Goal: Information Seeking & Learning: Check status

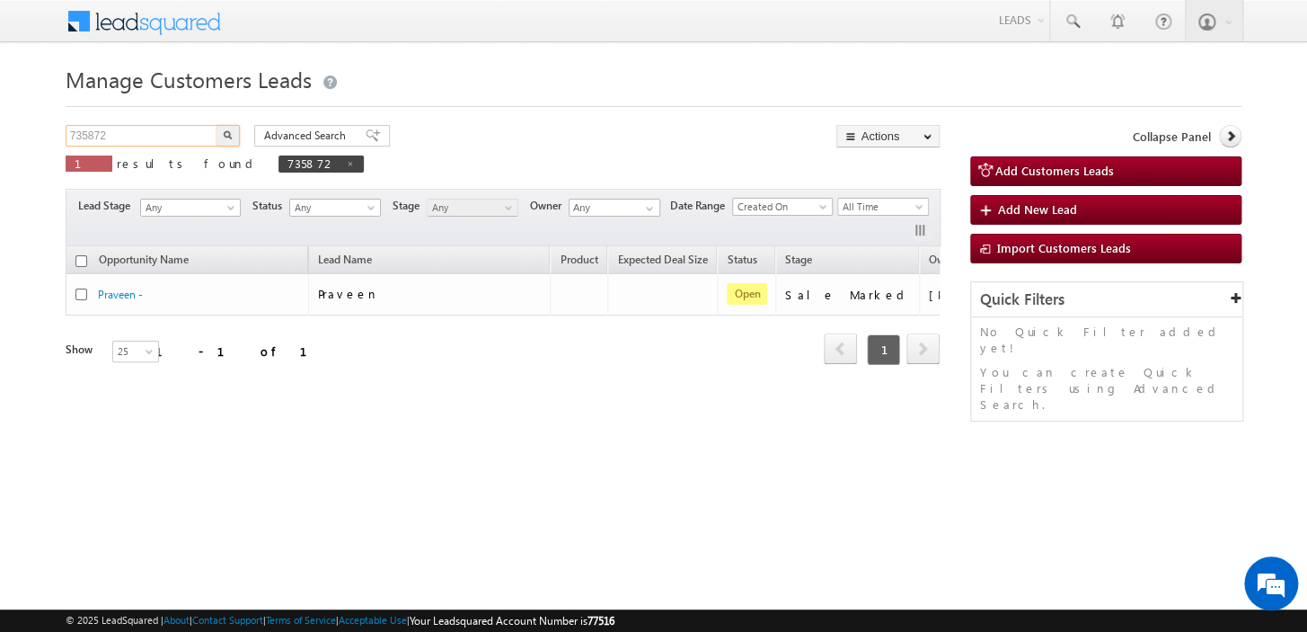
click at [182, 137] on input "735872" at bounding box center [143, 136] width 154 height 22
click at [346, 161] on span at bounding box center [350, 163] width 9 height 9
type input "Search Customers Leads"
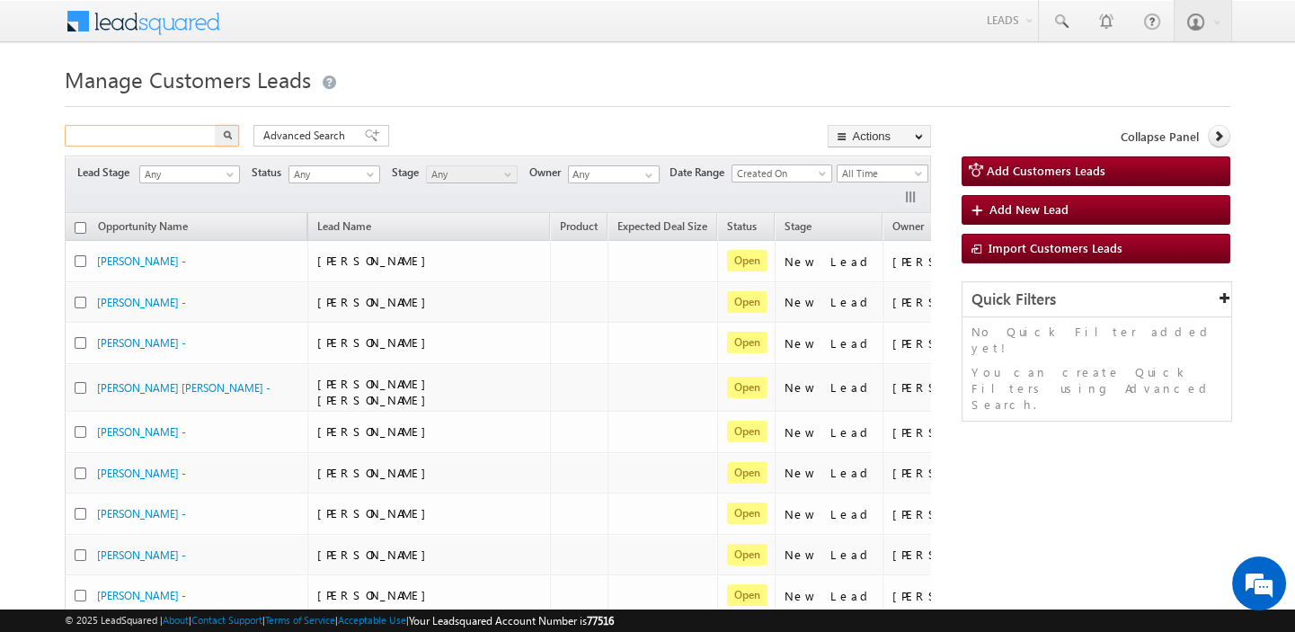
click at [185, 137] on input "text" at bounding box center [142, 136] width 154 height 22
type input "8218263943"
click at [224, 135] on img "button" at bounding box center [227, 134] width 9 height 9
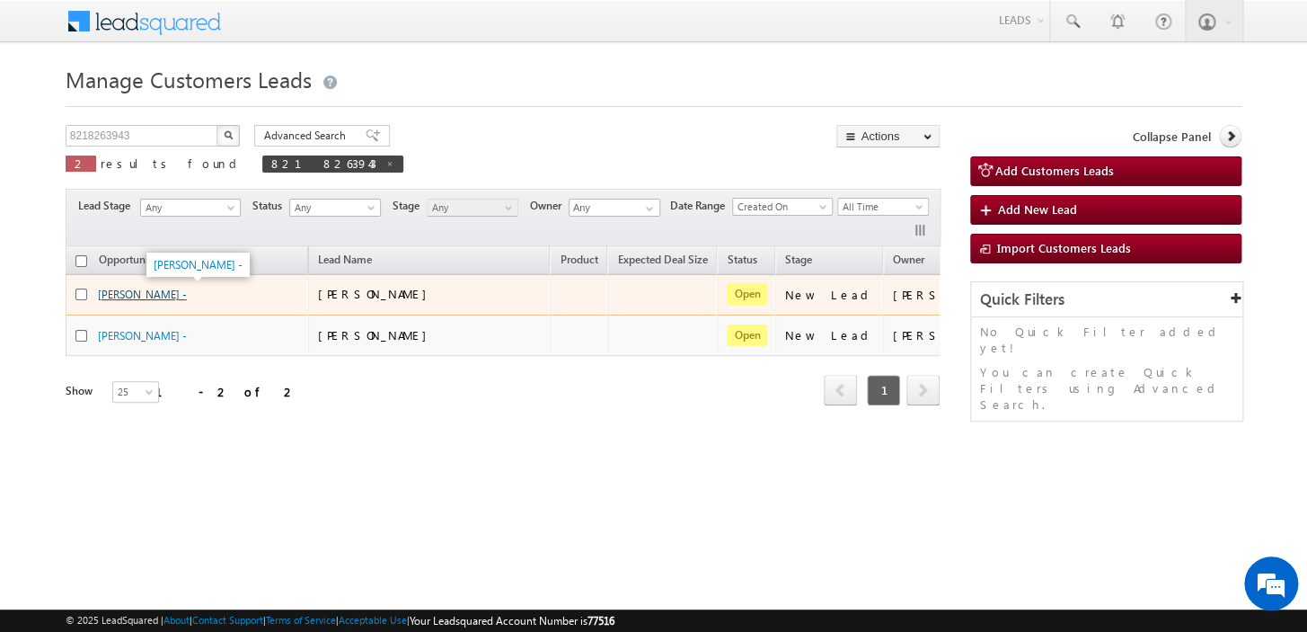
click at [126, 292] on link "[PERSON_NAME] -" at bounding box center [142, 294] width 89 height 13
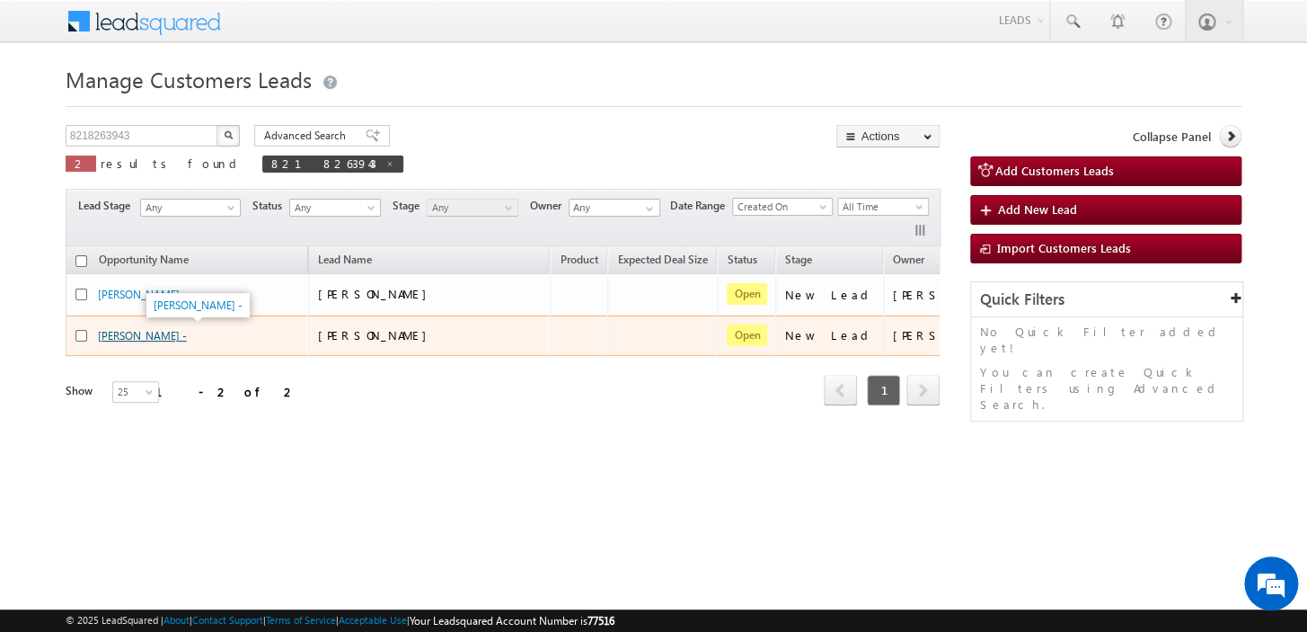
click at [144, 336] on link "[PERSON_NAME] -" at bounding box center [142, 335] width 89 height 13
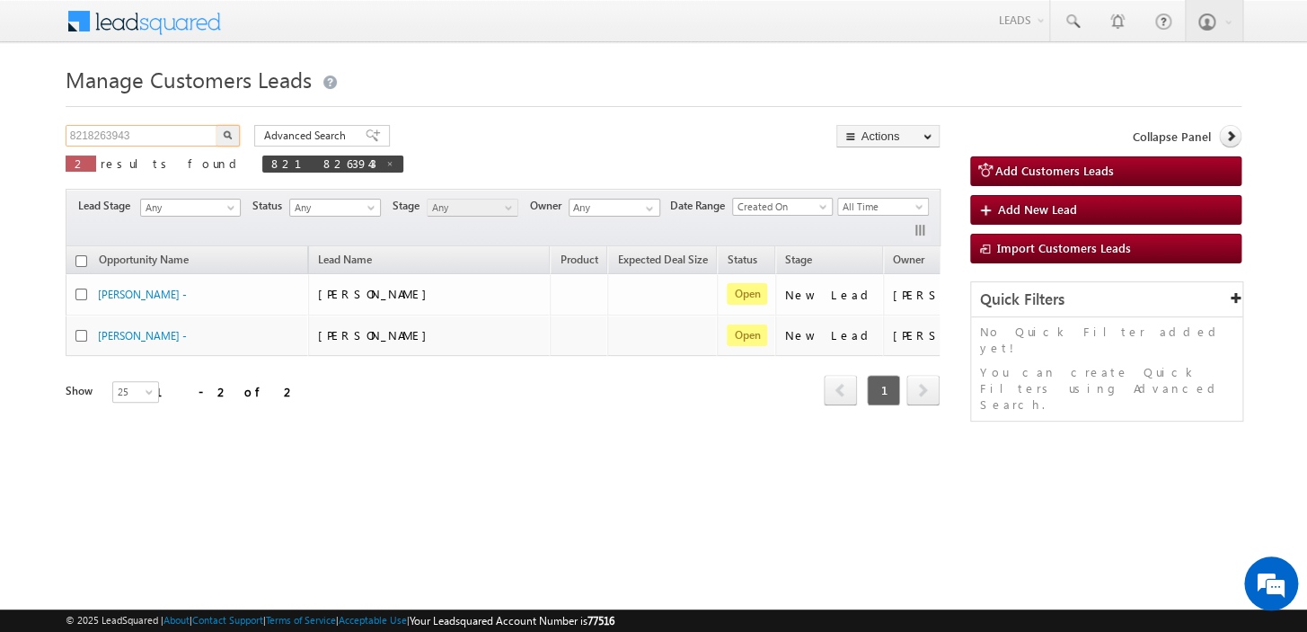
click at [144, 136] on input "8218263943" at bounding box center [143, 136] width 154 height 22
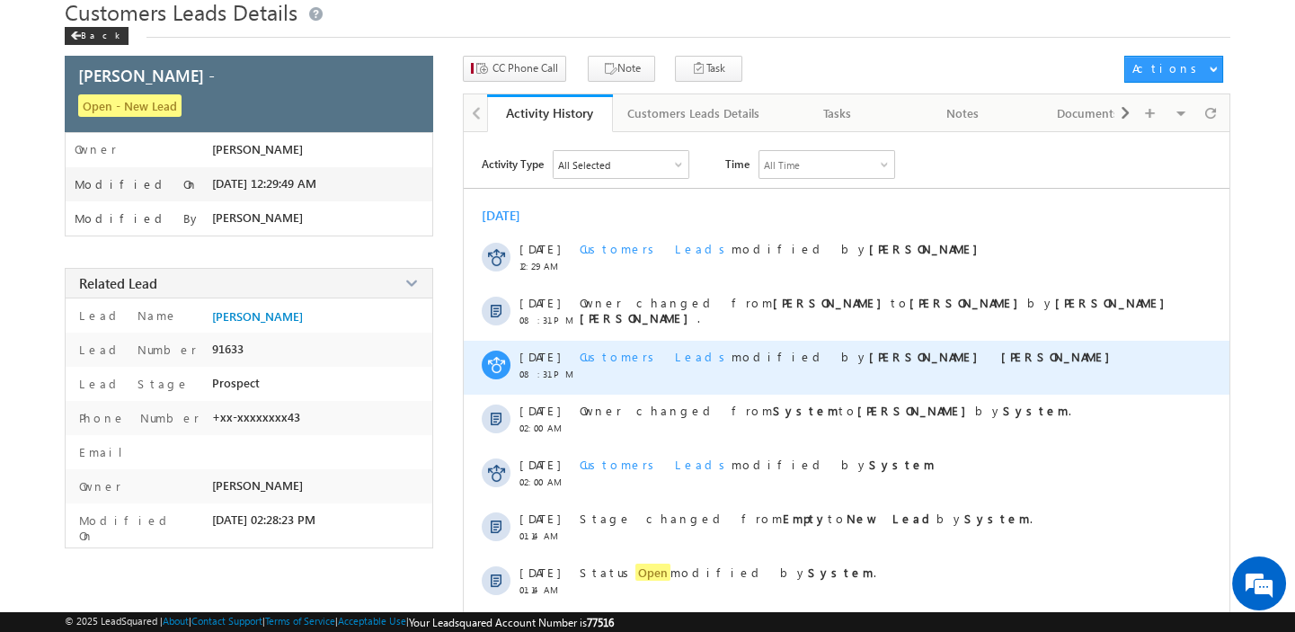
scroll to position [244, 0]
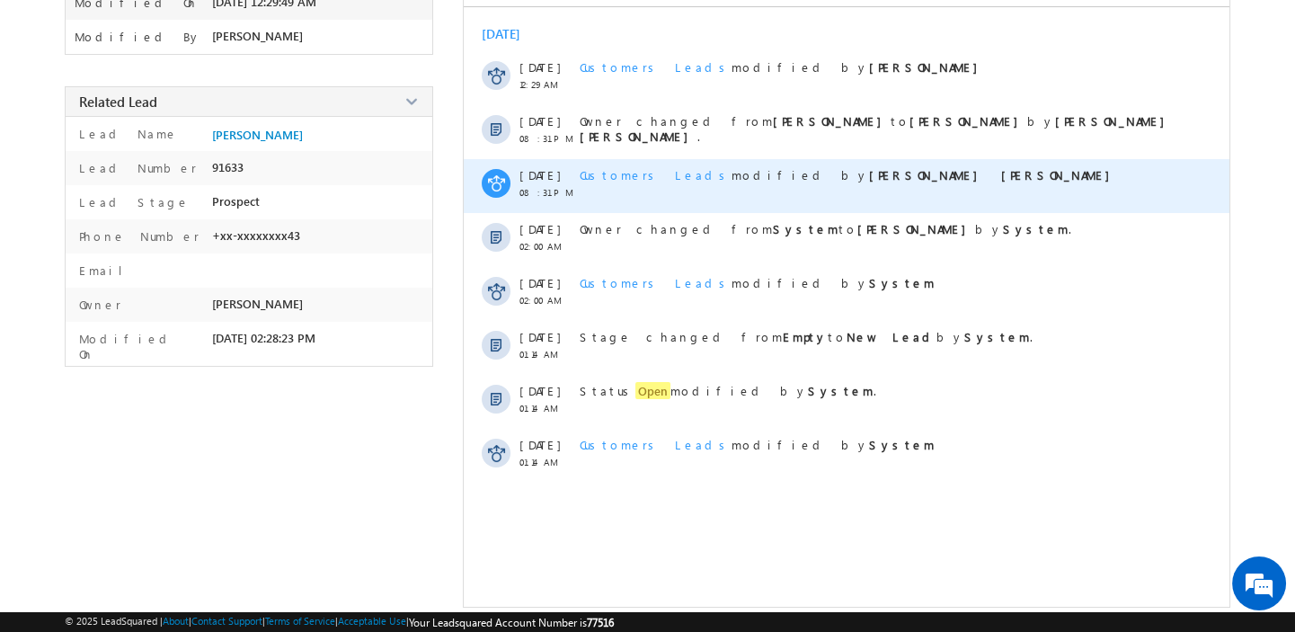
drag, startPoint x: 896, startPoint y: 171, endPoint x: 806, endPoint y: 165, distance: 90.0
click at [806, 167] on div "Customers Leads modified by Javed Qamar Alimuddin Ansari" at bounding box center [879, 174] width 598 height 15
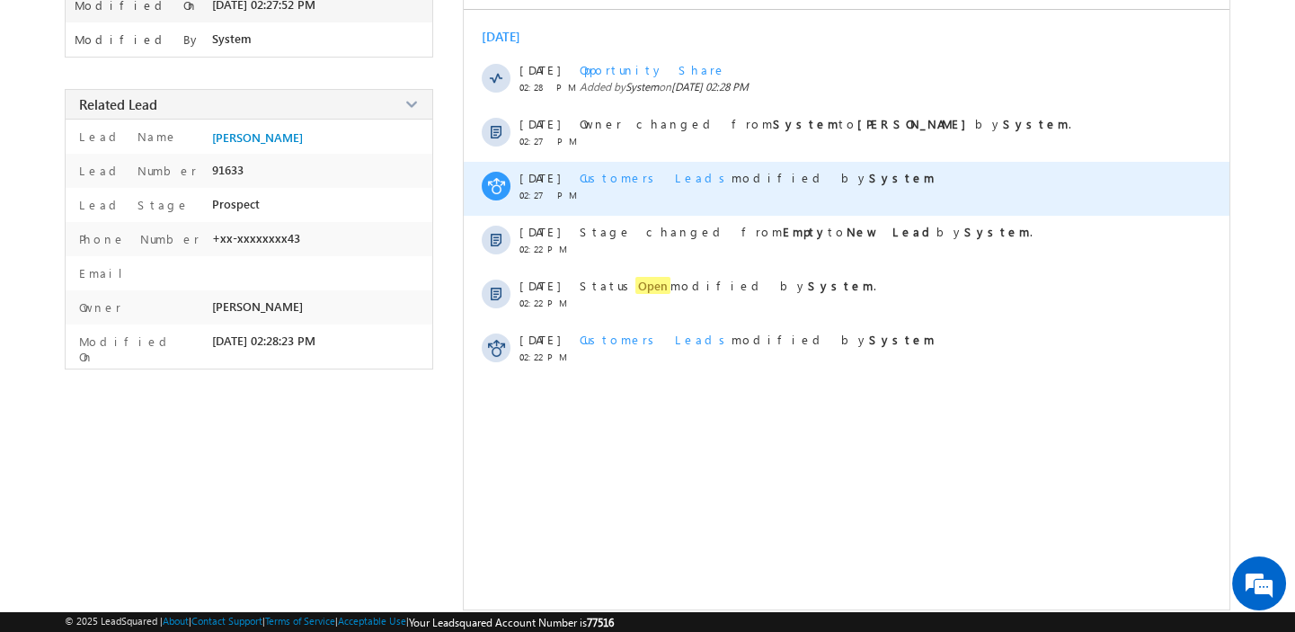
scroll to position [244, 0]
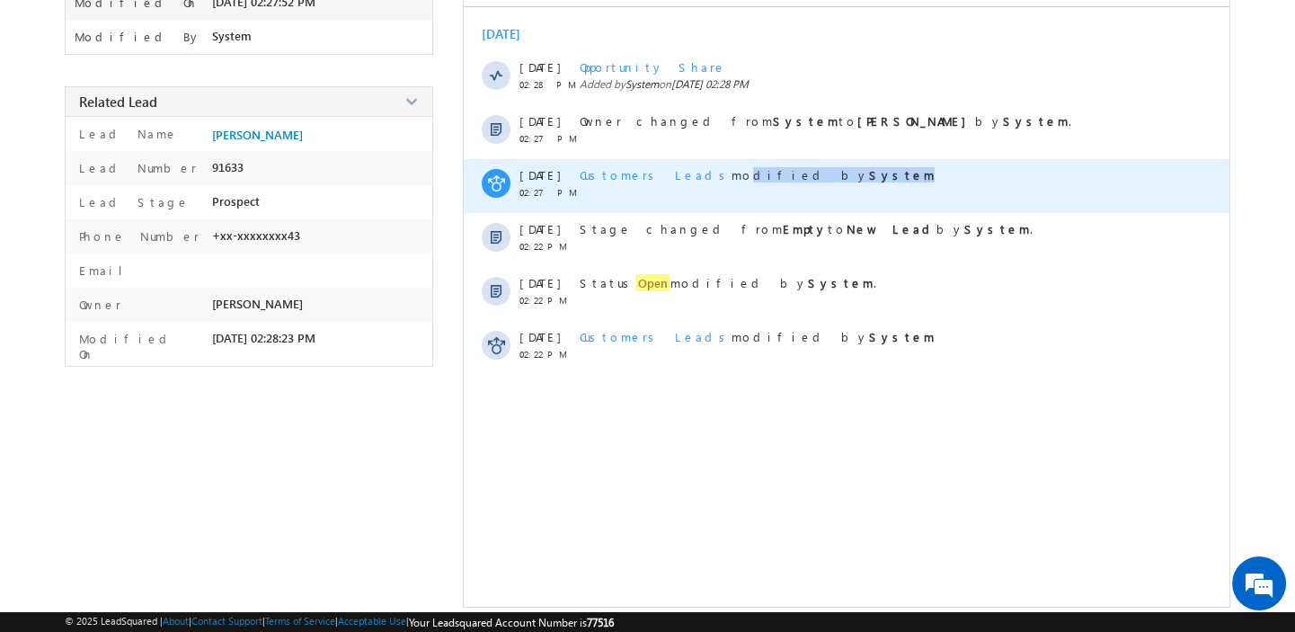
drag, startPoint x: 791, startPoint y: 175, endPoint x: 680, endPoint y: 164, distance: 111.1
click at [680, 164] on div "Customers Leads modified by System" at bounding box center [879, 186] width 598 height 54
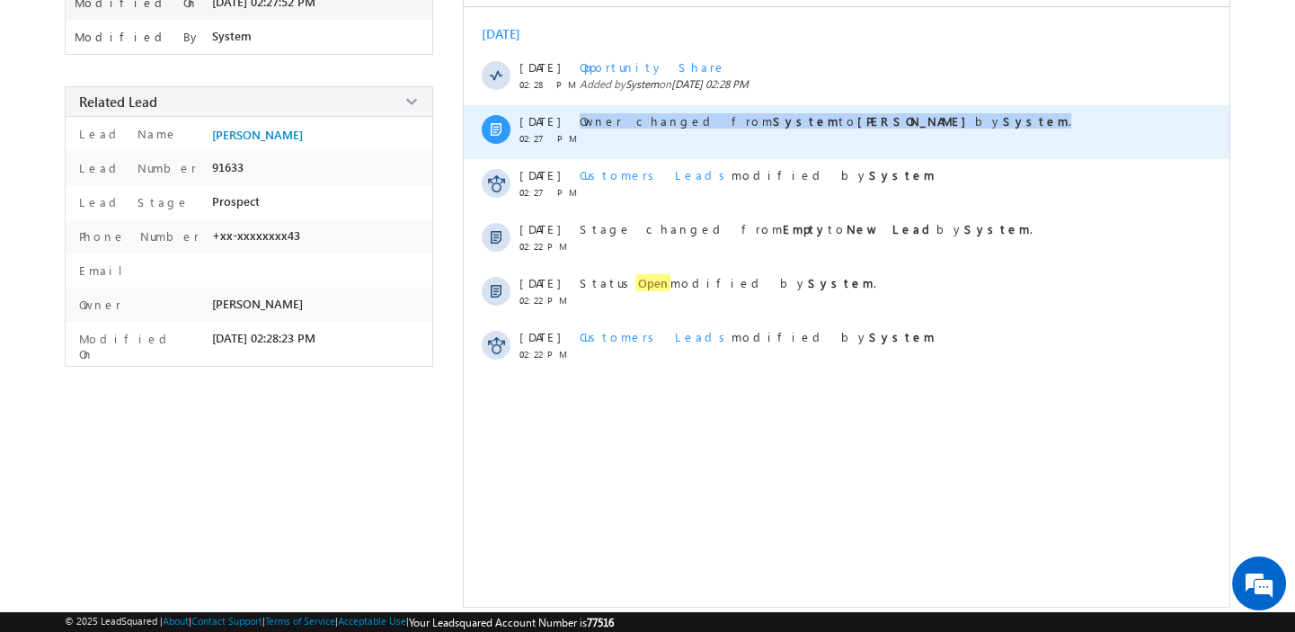
drag, startPoint x: 888, startPoint y: 116, endPoint x: 576, endPoint y: 120, distance: 311.8
click at [576, 120] on div "[DATE] 02:27 PM Owner changed from System to Vikas Halwai by System ." at bounding box center [847, 132] width 766 height 54
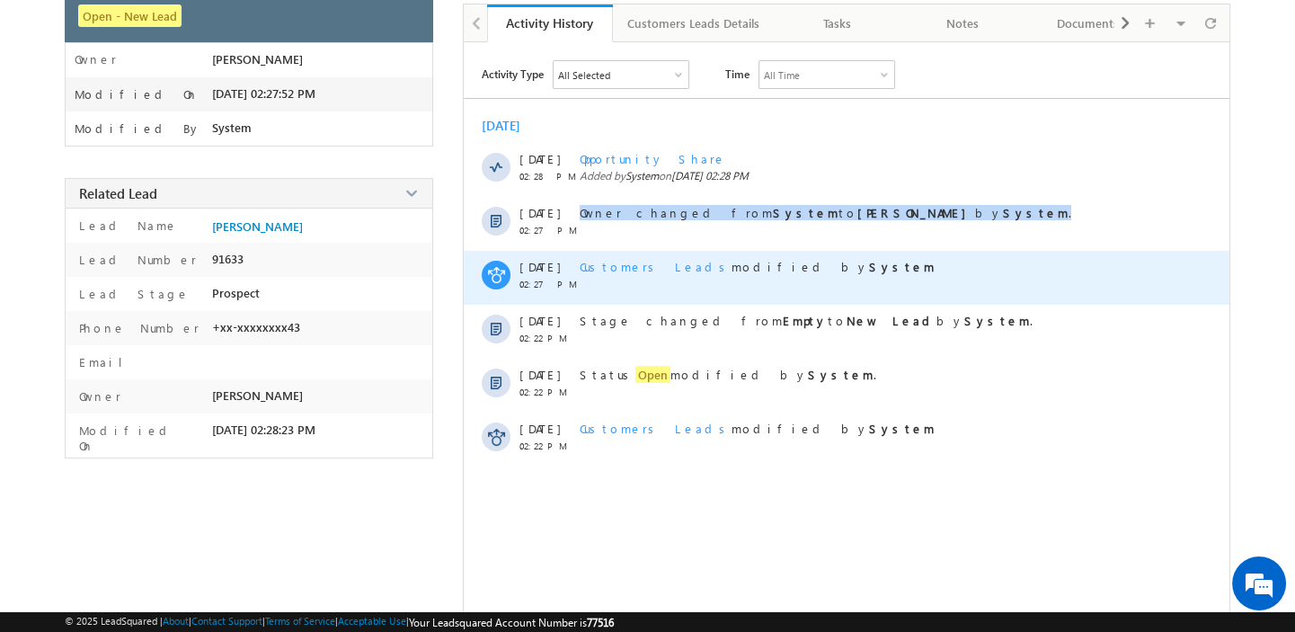
scroll to position [0, 0]
